Goal: Transaction & Acquisition: Download file/media

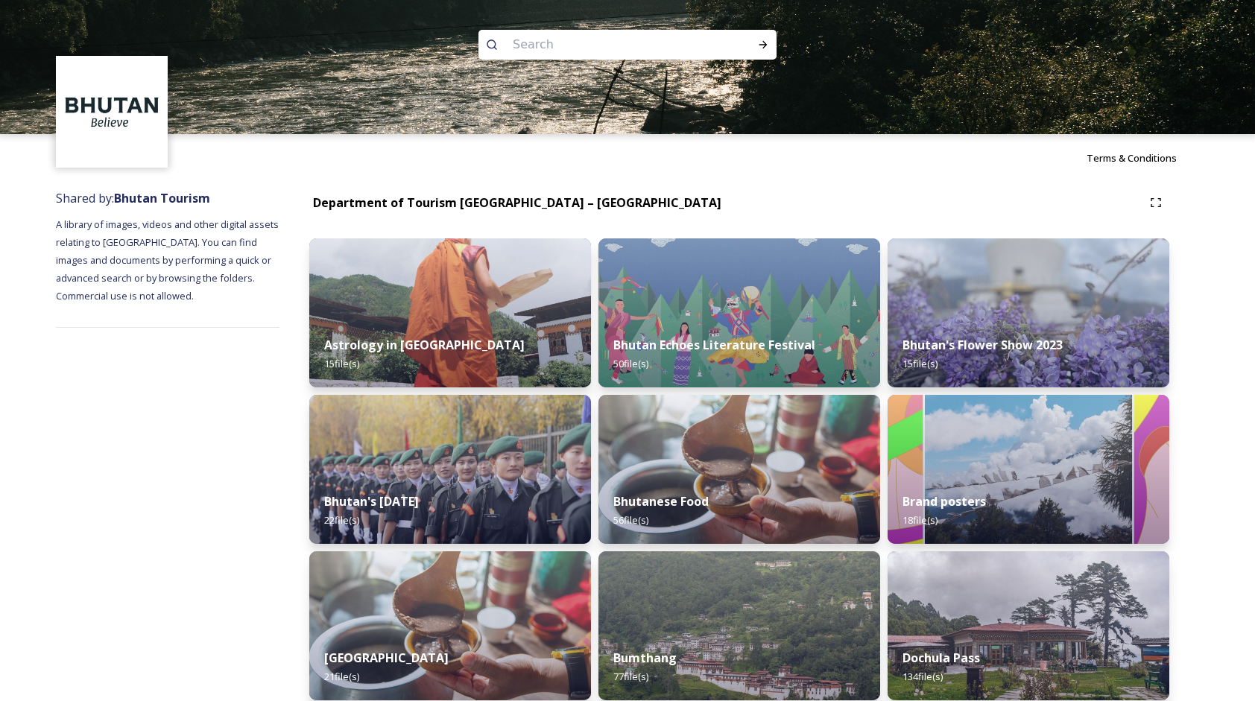
click at [525, 48] on input at bounding box center [607, 44] width 204 height 33
type input "ta dzong"
click at [755, 48] on div "Run Search" at bounding box center [762, 44] width 27 height 27
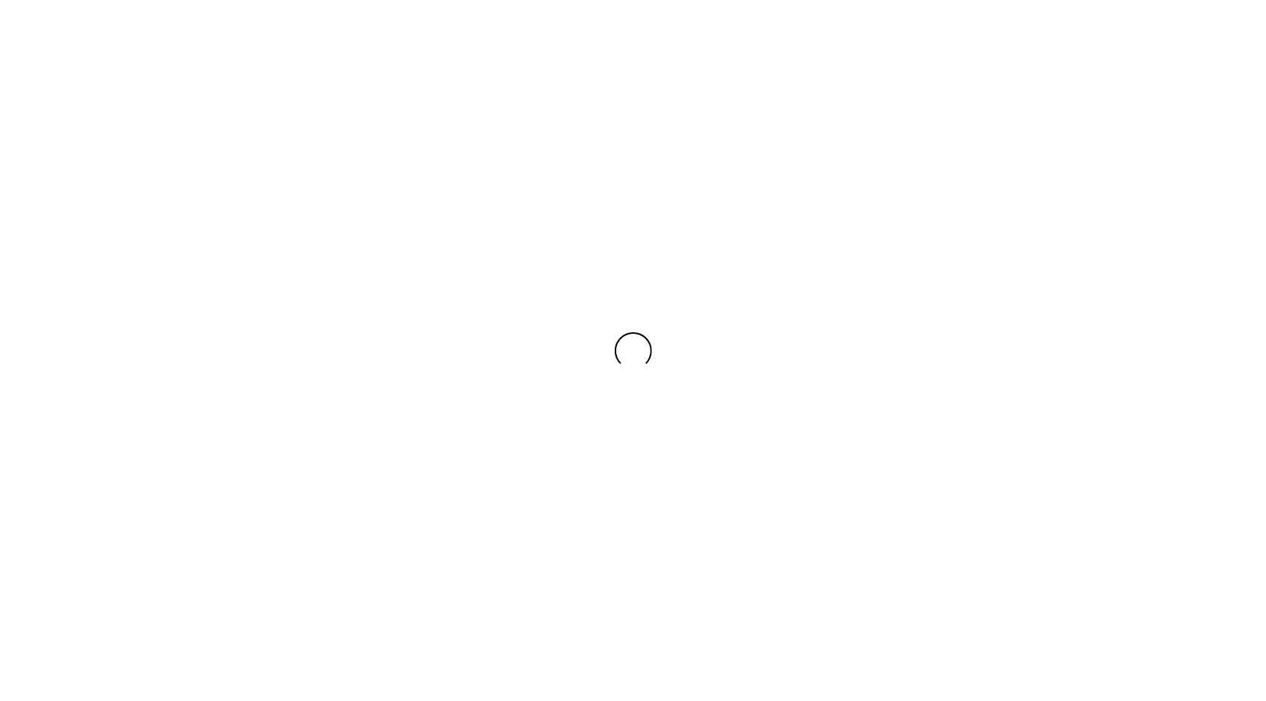
click at [750, 43] on div at bounding box center [633, 350] width 1266 height 701
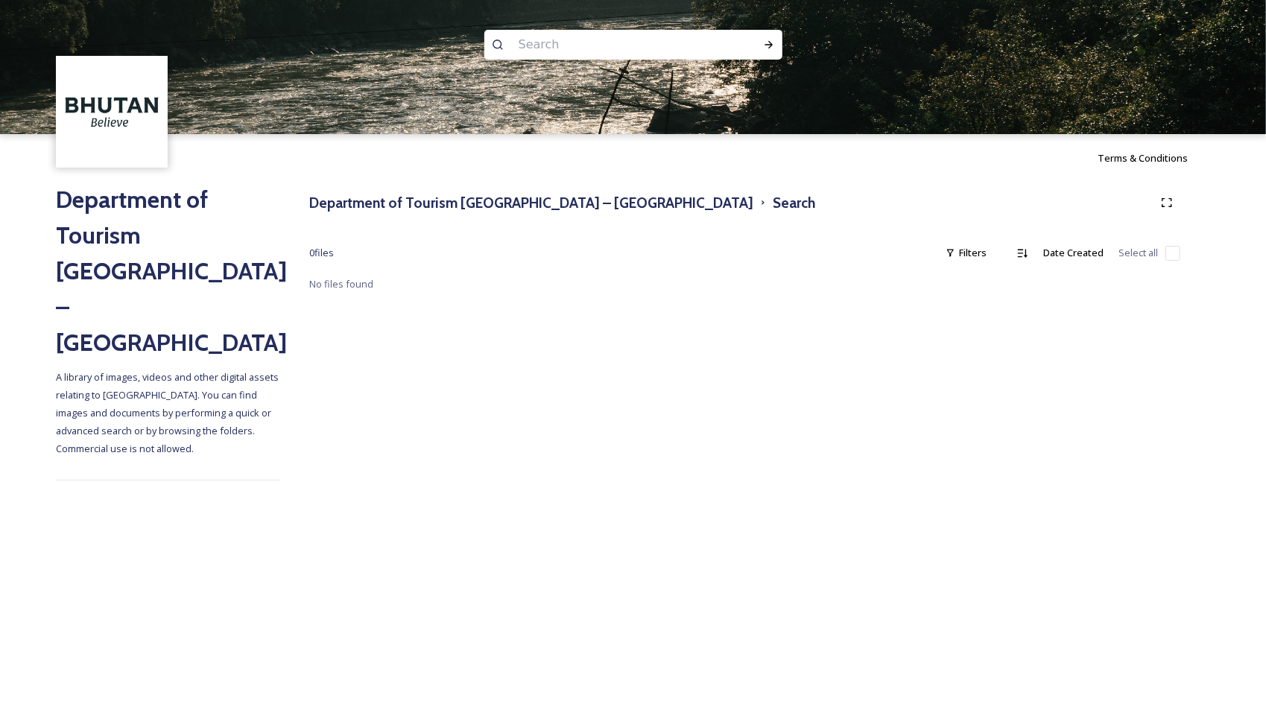
click at [565, 55] on input at bounding box center [613, 44] width 204 height 33
type input "paro"
click at [768, 39] on icon at bounding box center [769, 45] width 12 height 12
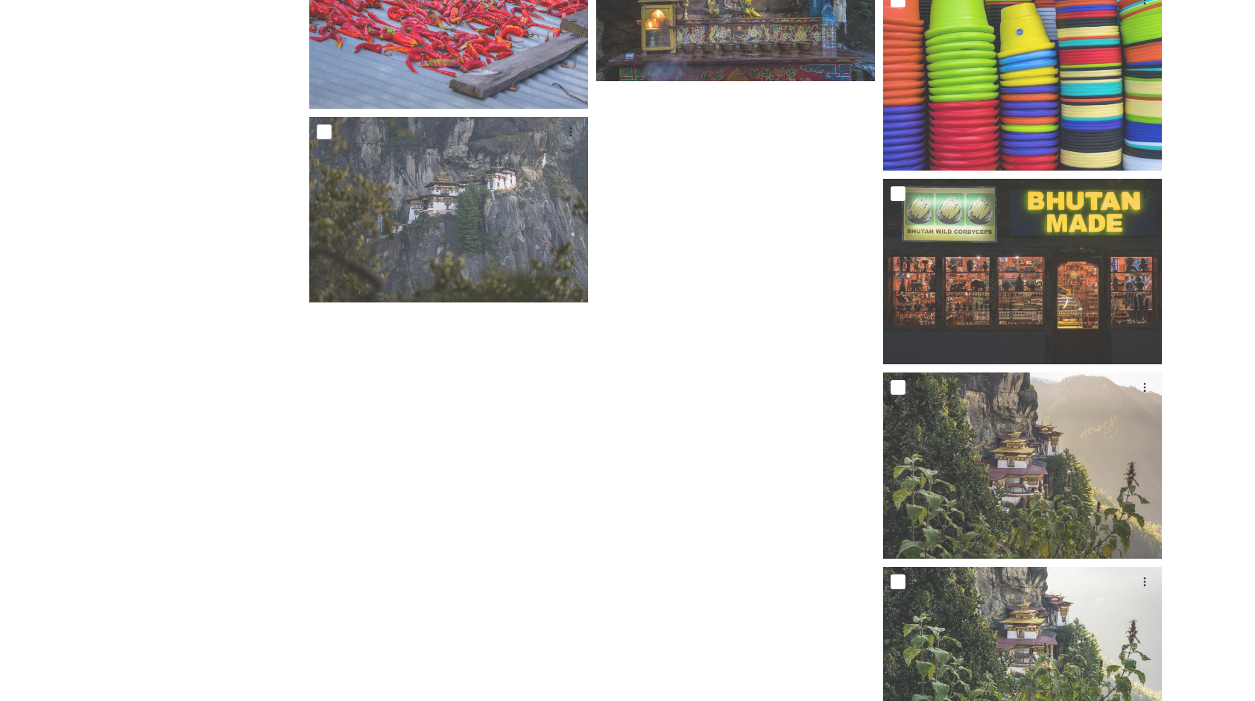
scroll to position [7746, 0]
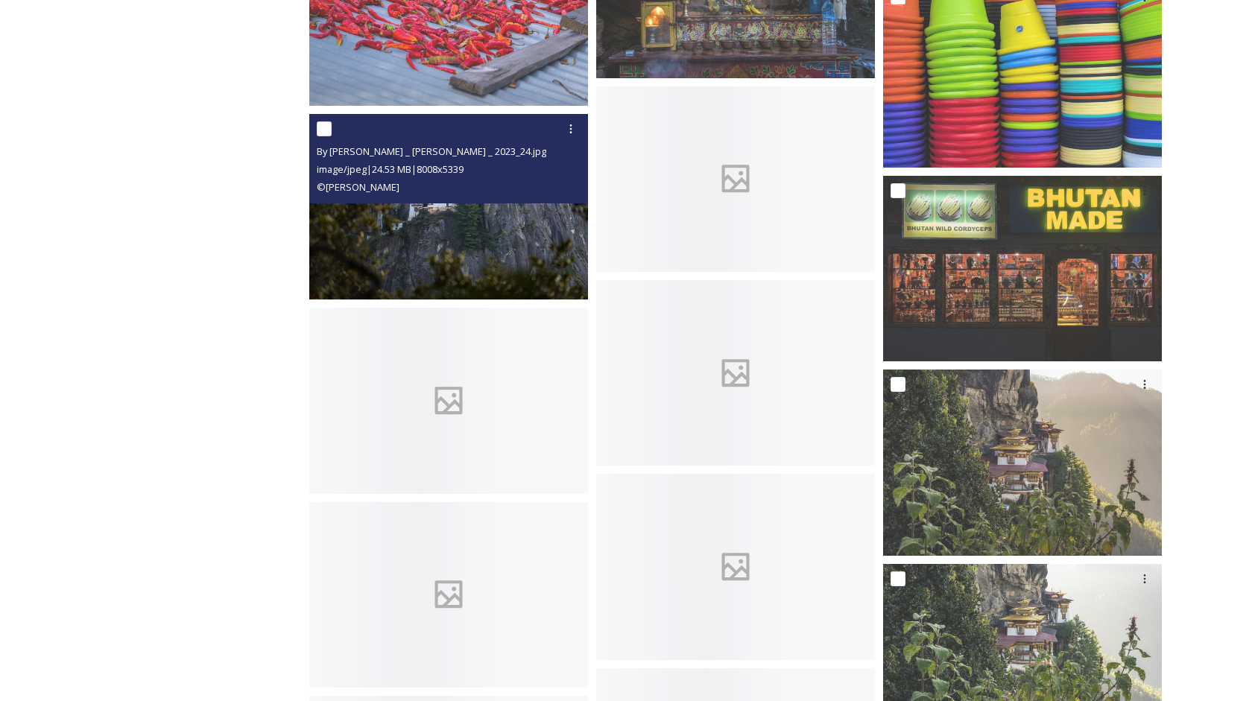
click at [414, 210] on img at bounding box center [448, 207] width 279 height 186
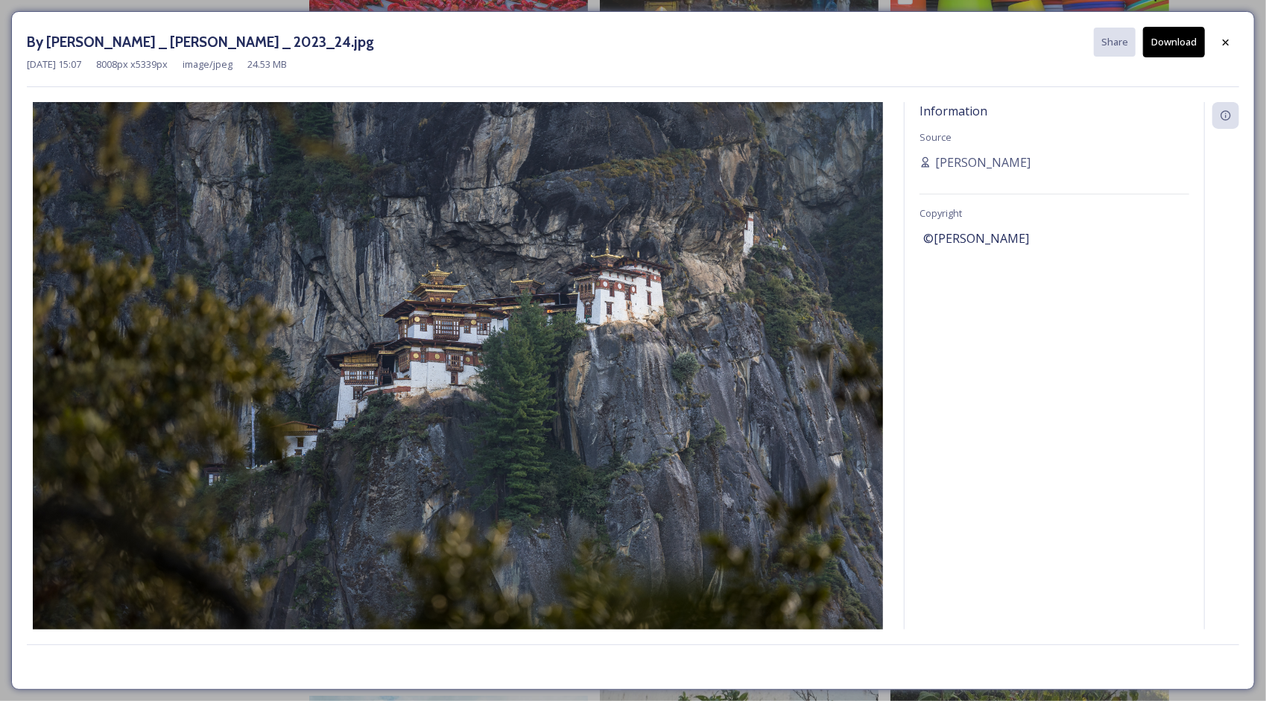
click at [1174, 49] on button "Download" at bounding box center [1174, 42] width 62 height 31
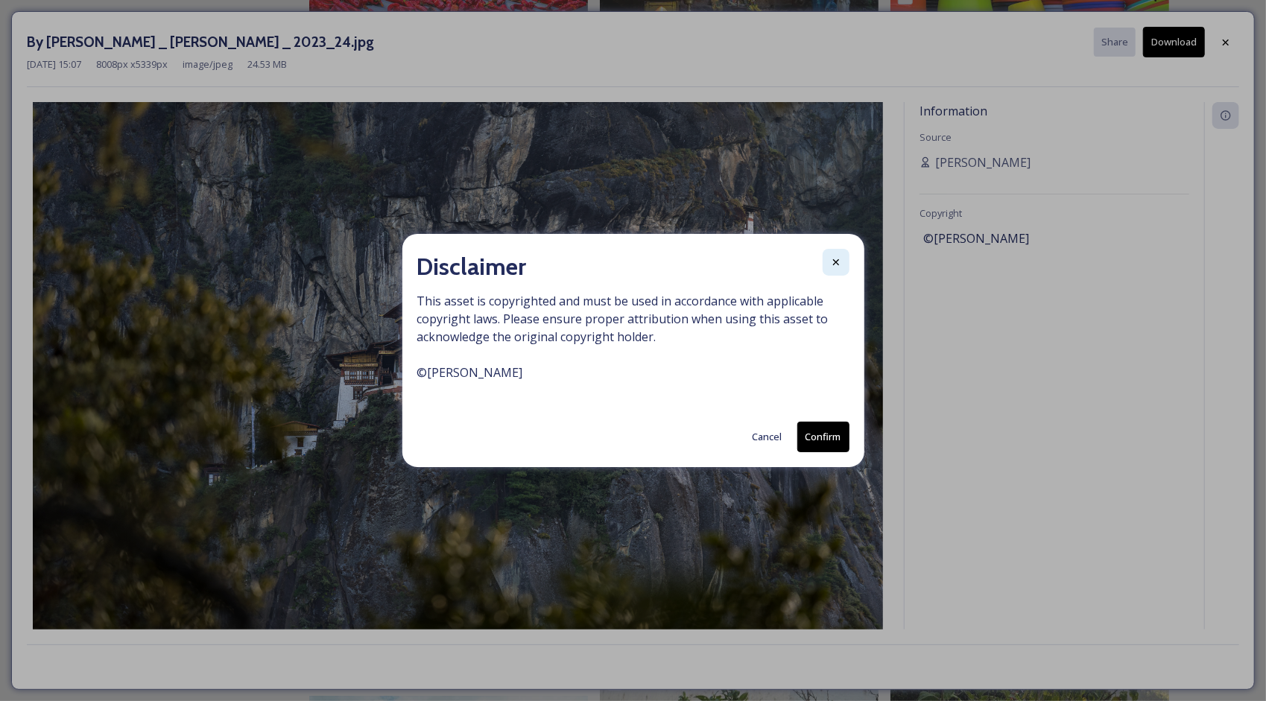
click at [831, 266] on icon at bounding box center [836, 262] width 12 height 12
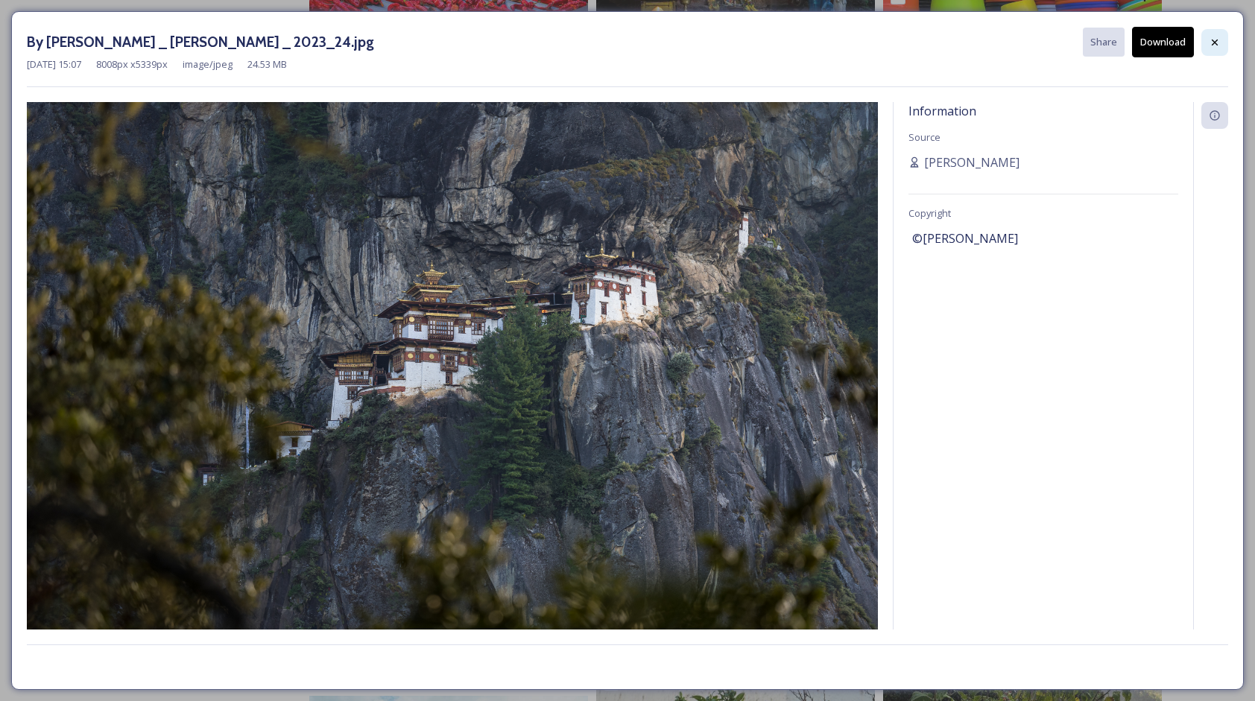
click at [1208, 37] on icon at bounding box center [1214, 43] width 12 height 12
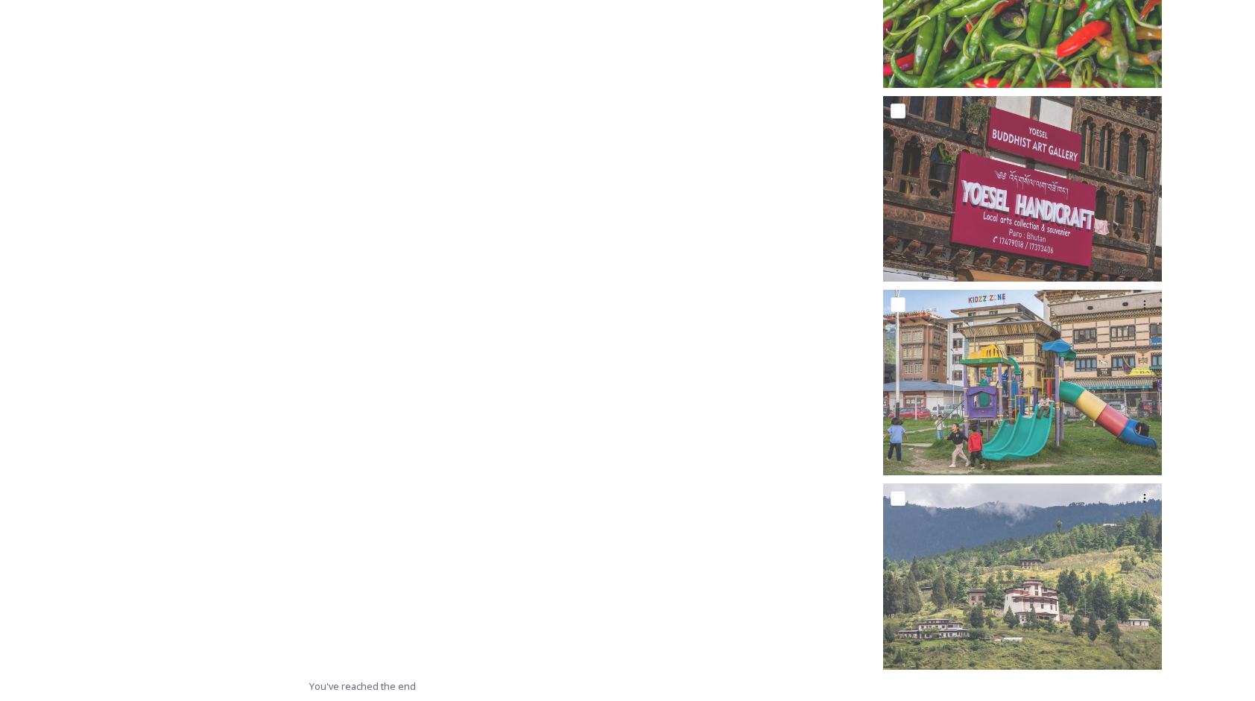
scroll to position [17798, 0]
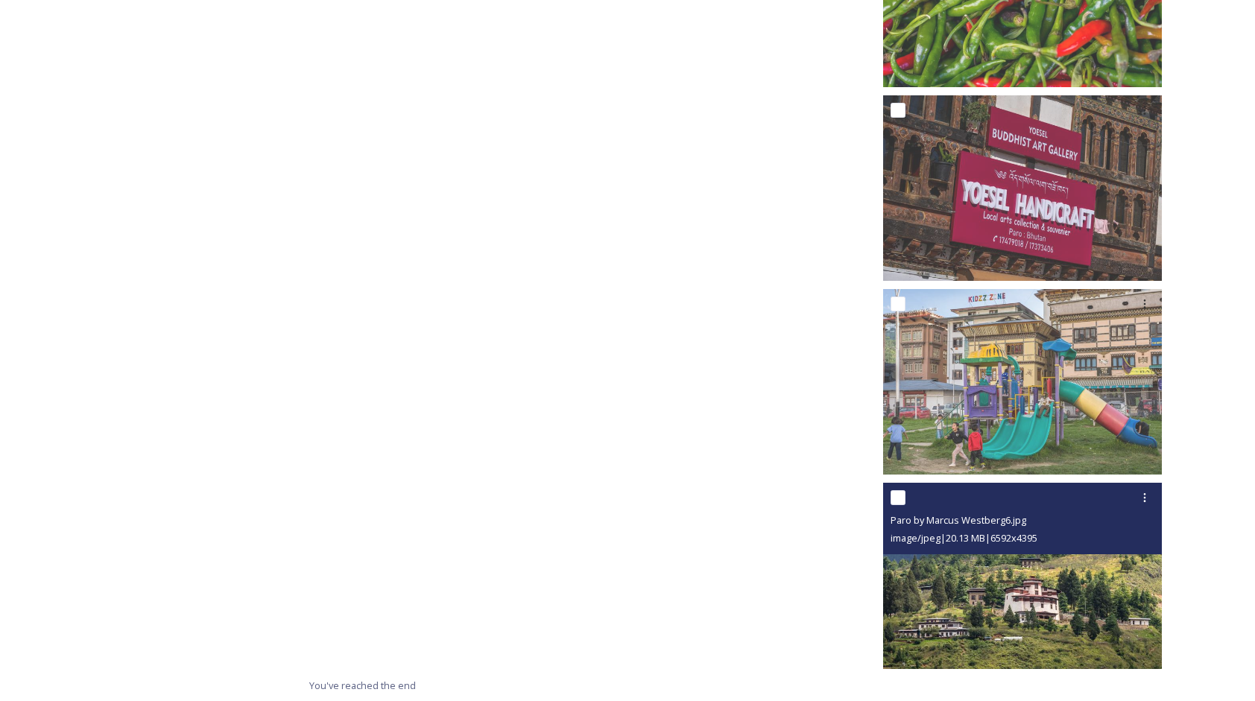
click at [986, 551] on div "Paro by Marcus Westberg6.jpg image/jpeg | 20.13 MB | 6592 x 4395" at bounding box center [1022, 519] width 279 height 72
click at [1006, 595] on img at bounding box center [1022, 576] width 279 height 186
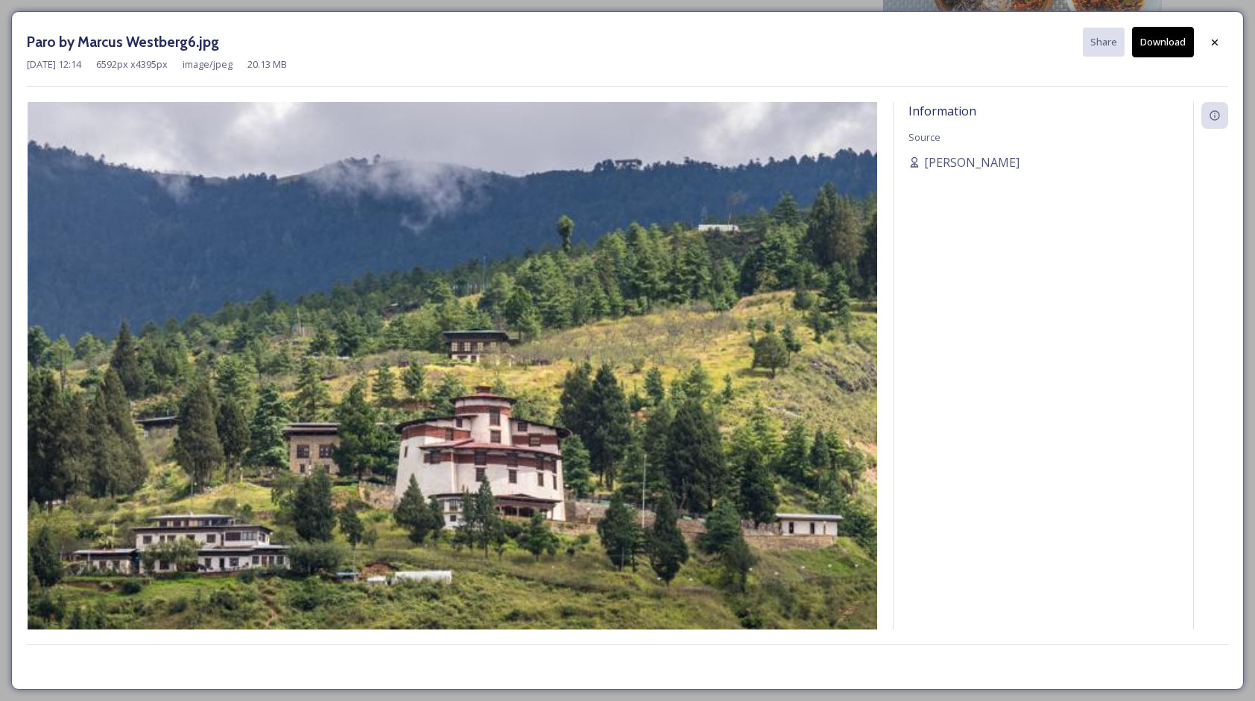
scroll to position [17605, 0]
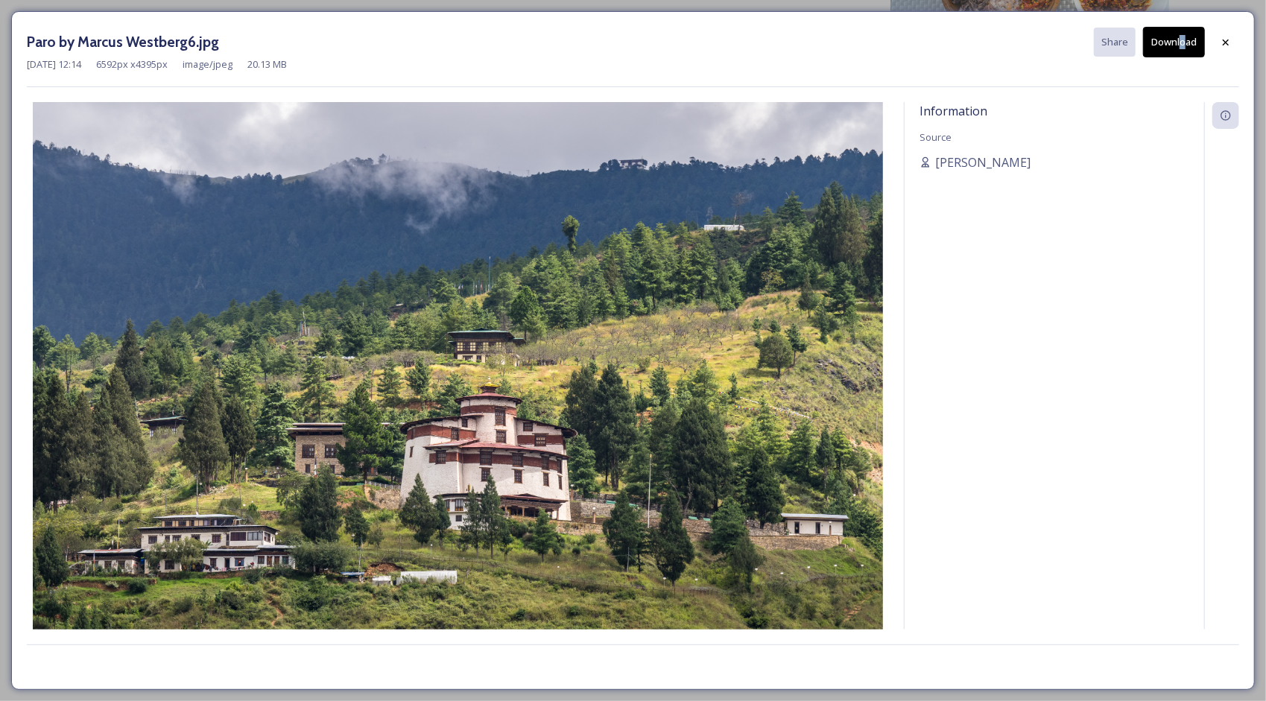
click at [1184, 28] on div "Paro by Marcus Westberg6.jpg Share Download [DATE] 12:14 6592 px x 4395 px imag…" at bounding box center [632, 350] width 1243 height 679
click at [1183, 33] on button "Download" at bounding box center [1174, 42] width 62 height 31
click at [1235, 37] on div at bounding box center [1225, 42] width 27 height 27
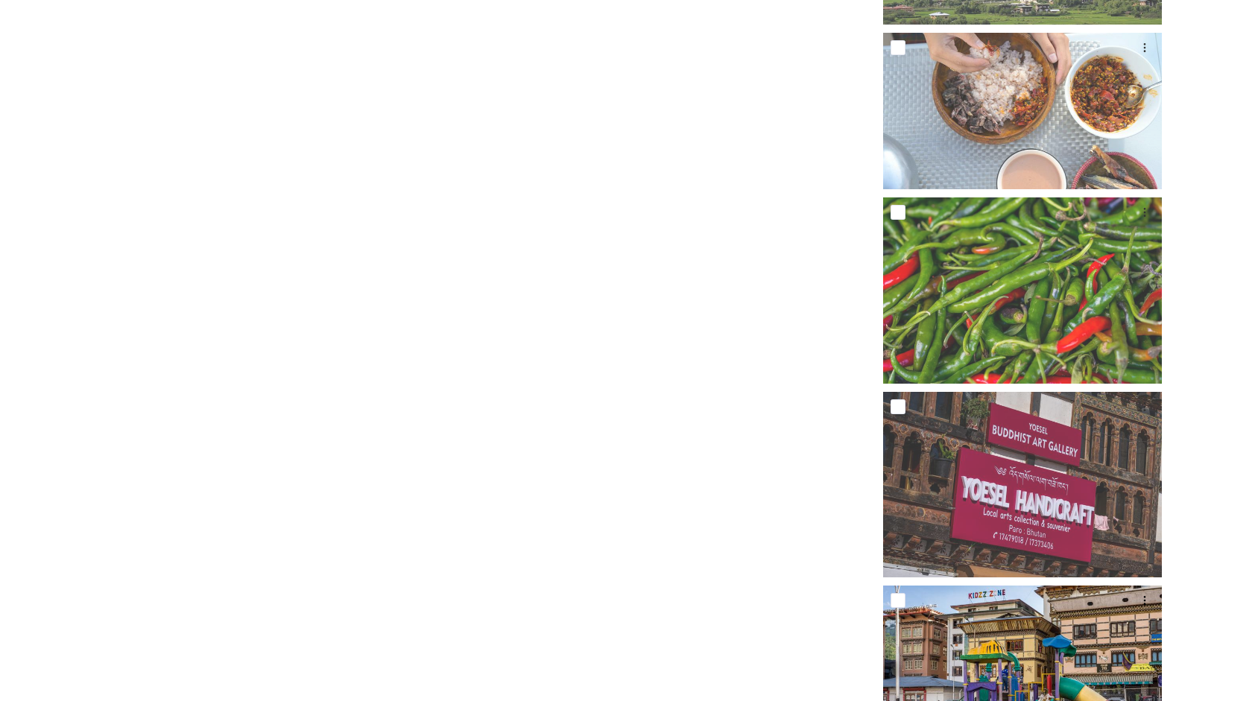
scroll to position [17798, 0]
